Goal: Find specific page/section: Find specific page/section

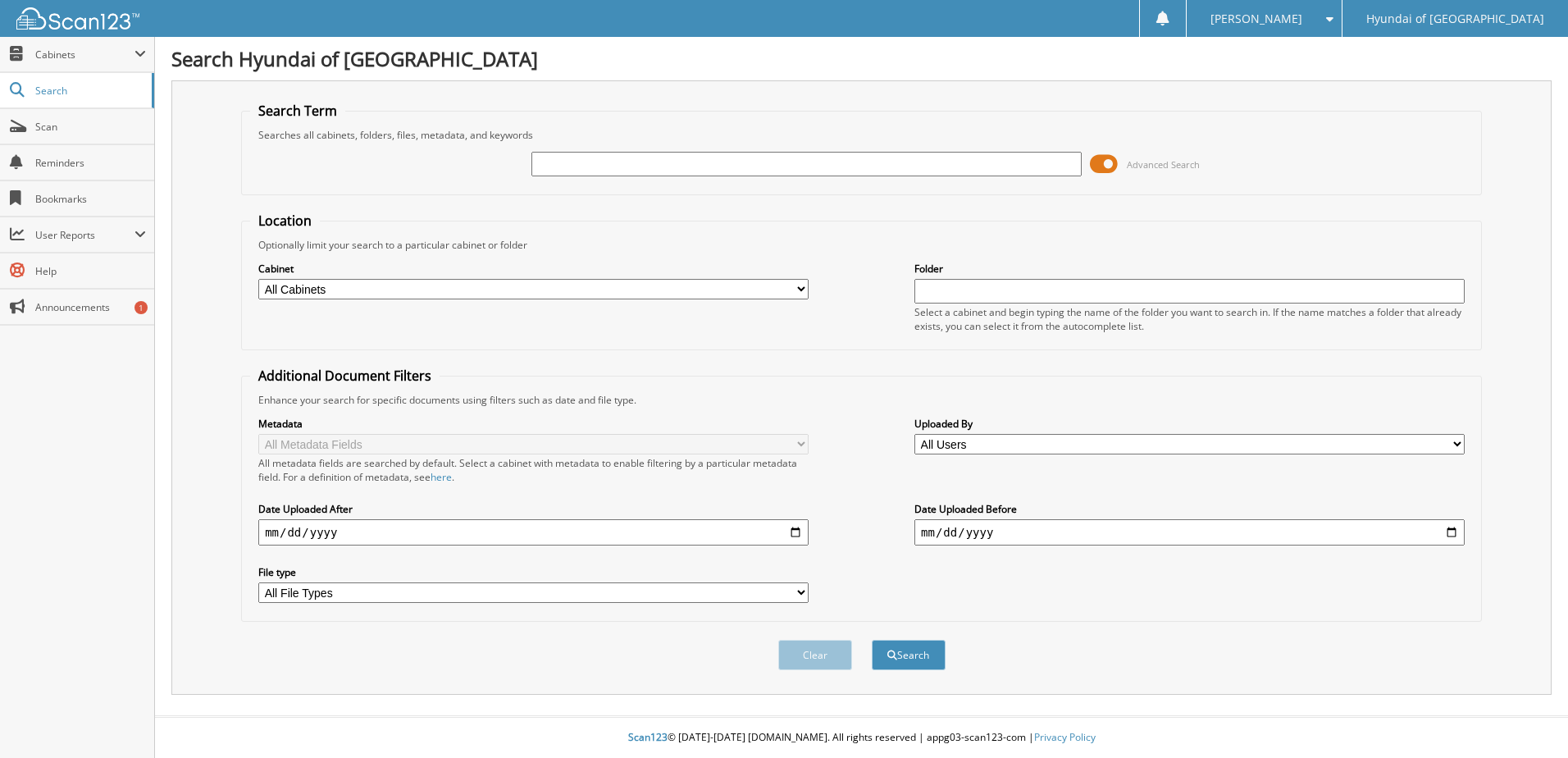
click at [1103, 162] on span at bounding box center [1103, 165] width 28 height 25
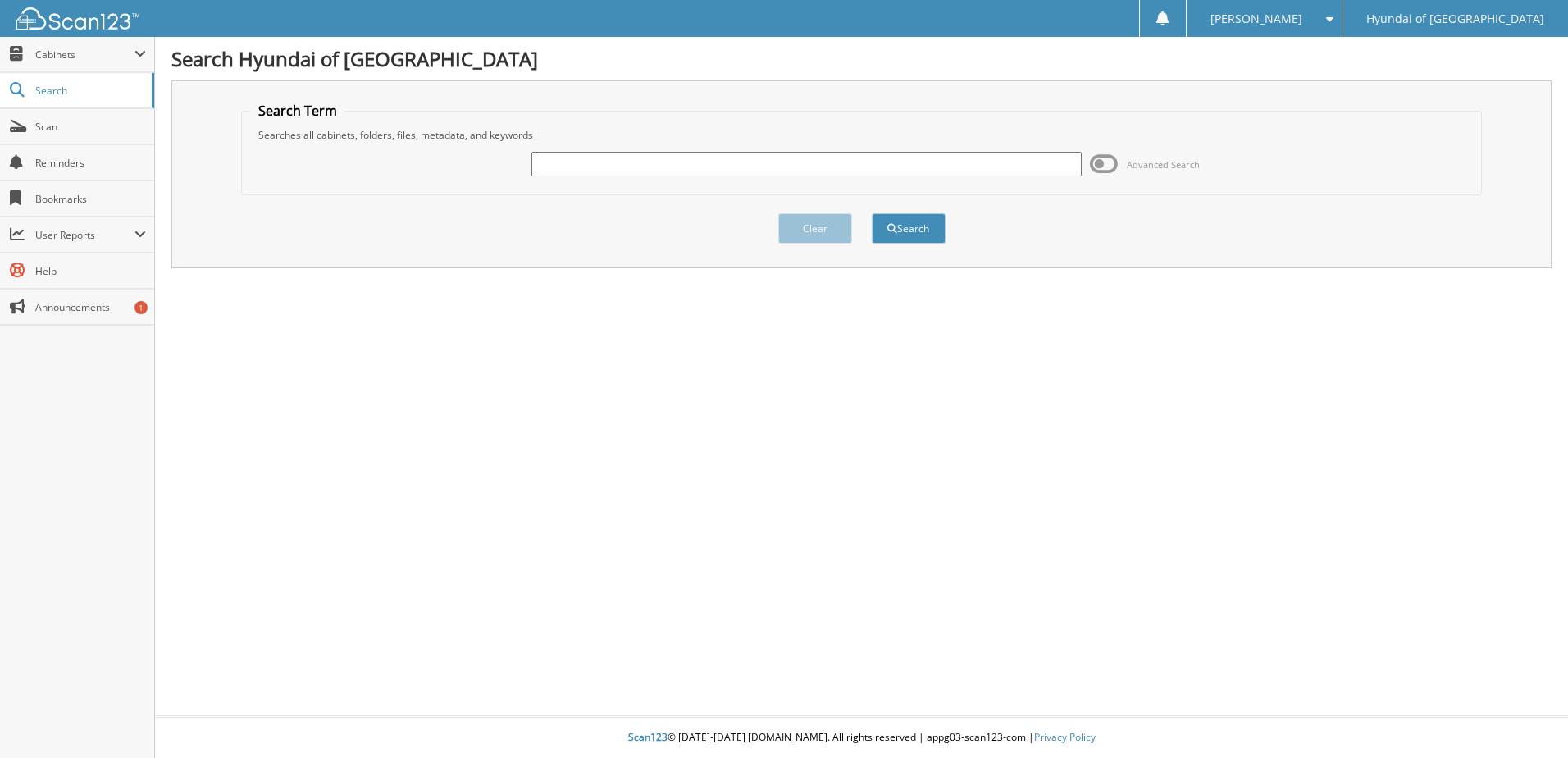
click at [939, 167] on input "text" at bounding box center [806, 165] width 550 height 25
type input "243140"
click at [906, 223] on button "Search" at bounding box center [908, 229] width 74 height 31
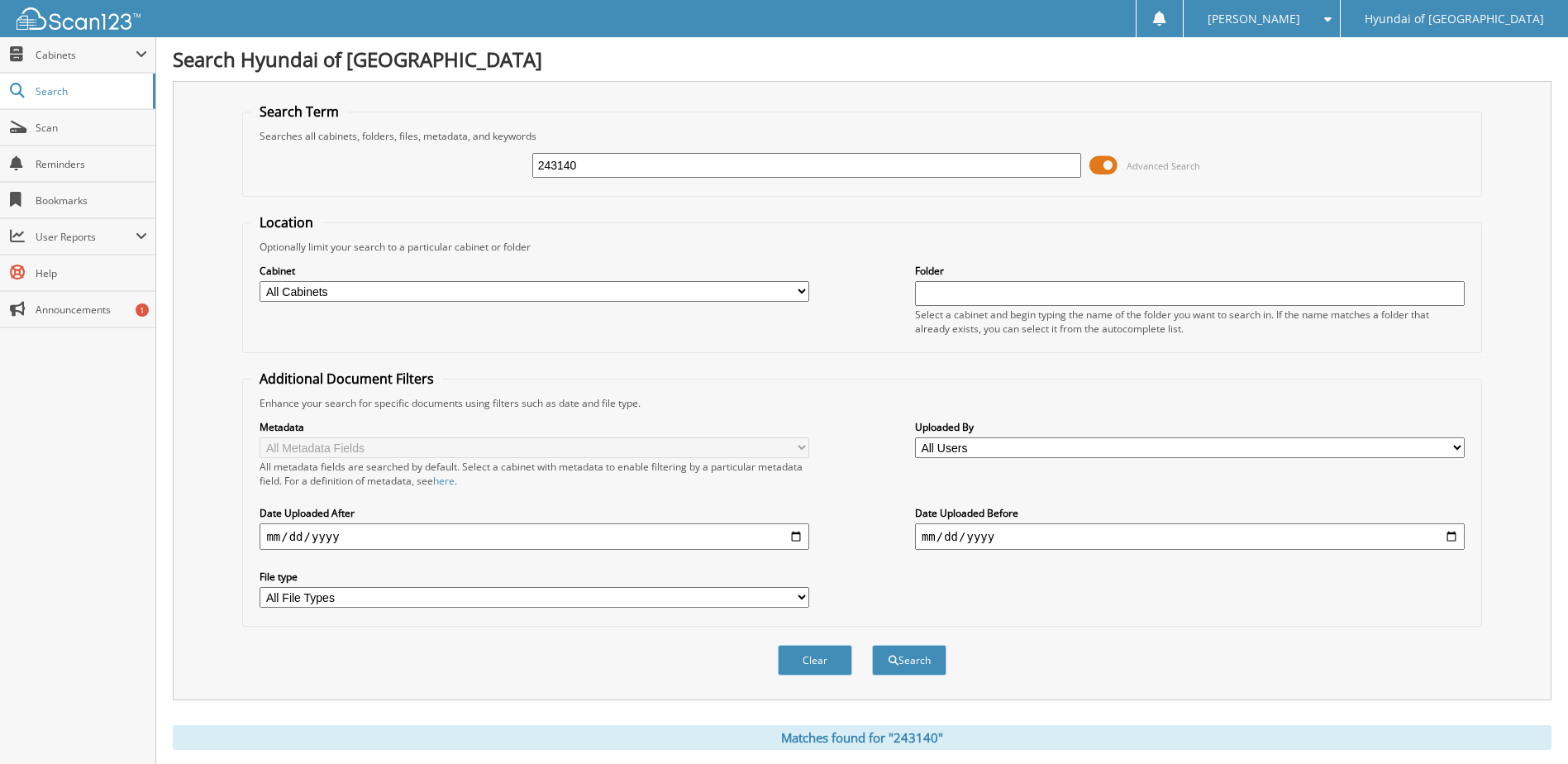
click at [1099, 162] on span at bounding box center [1102, 166] width 28 height 25
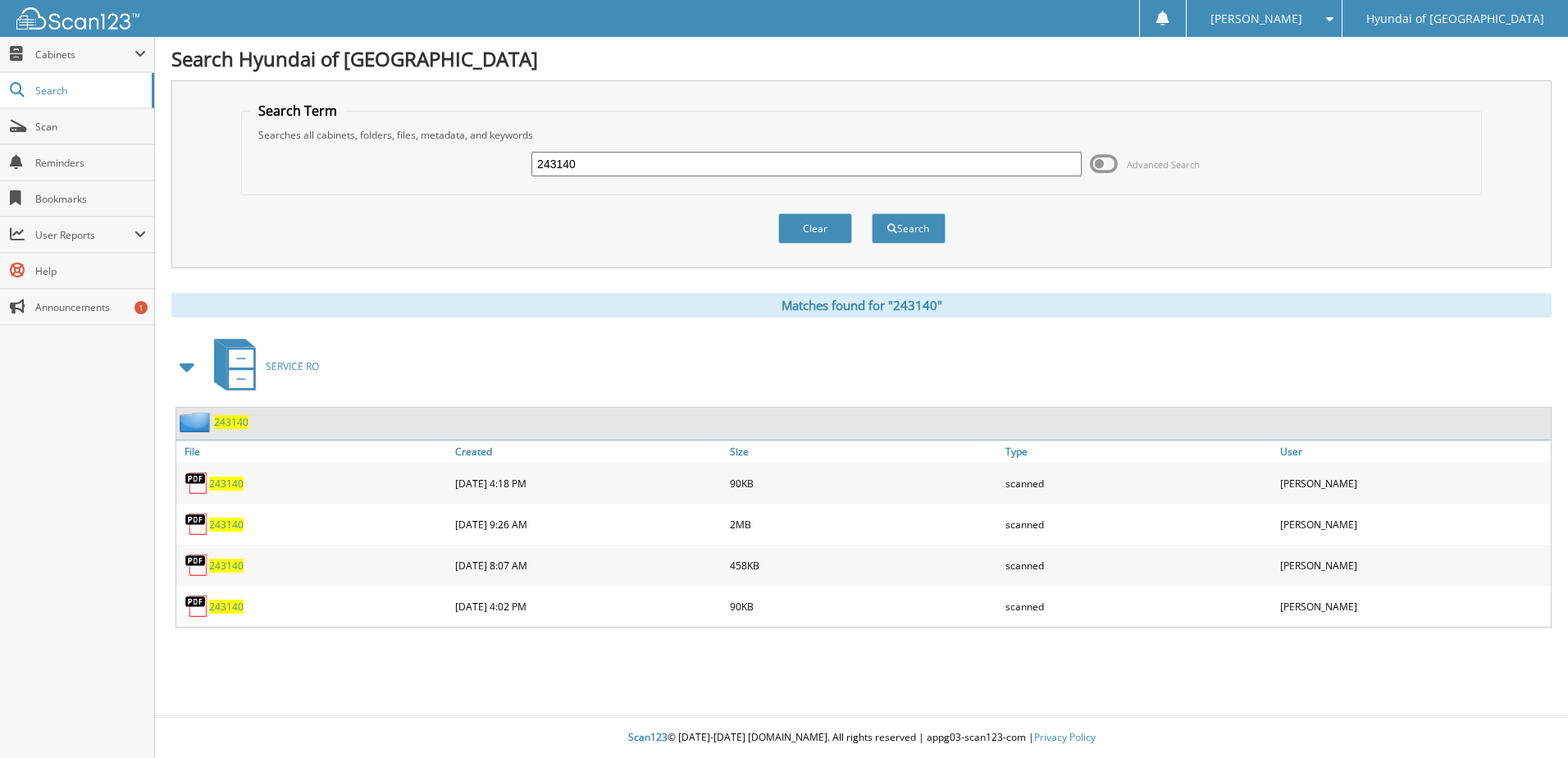
click at [236, 480] on span "243140" at bounding box center [227, 483] width 34 height 14
click at [234, 522] on span "243140" at bounding box center [227, 524] width 34 height 14
